Goal: Task Accomplishment & Management: Use online tool/utility

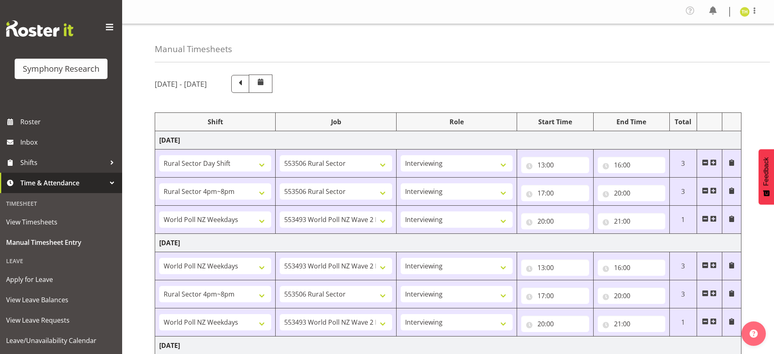
select select "81297"
select select "10587"
select select "47"
select select "81298"
select select "10587"
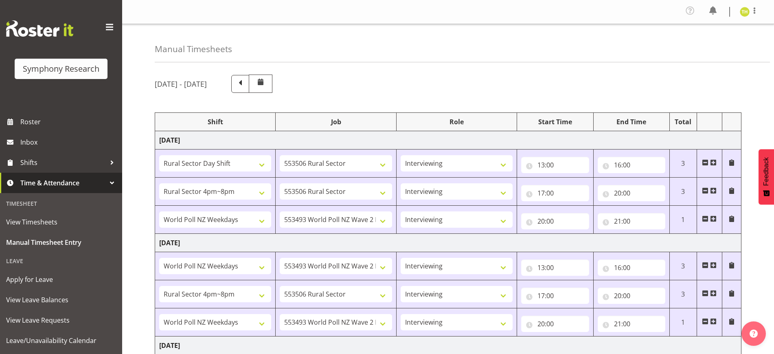
select select "47"
select select "41604"
select select "10527"
select select "47"
select select "41604"
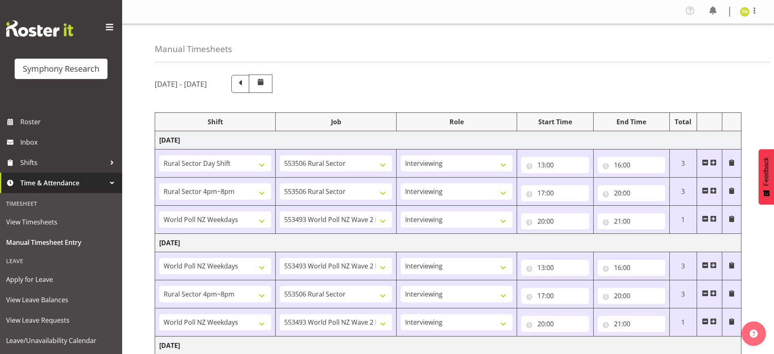
select select "10527"
select select "47"
select select "81298"
select select "10587"
select select "47"
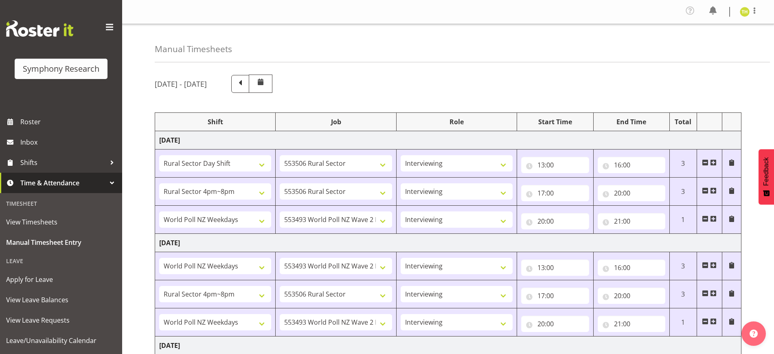
select select "41604"
select select "10527"
select select "47"
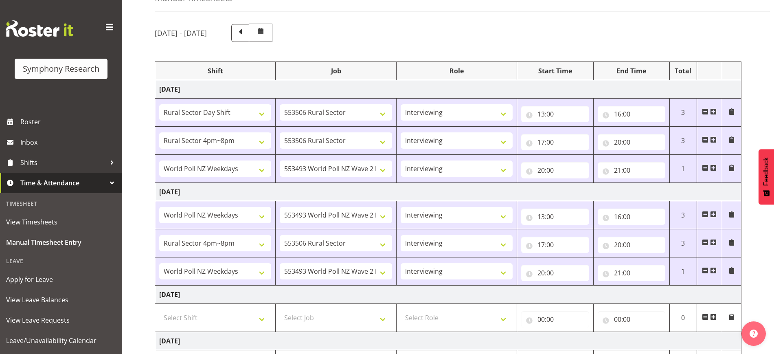
scroll to position [51, 0]
